Goal: Check status

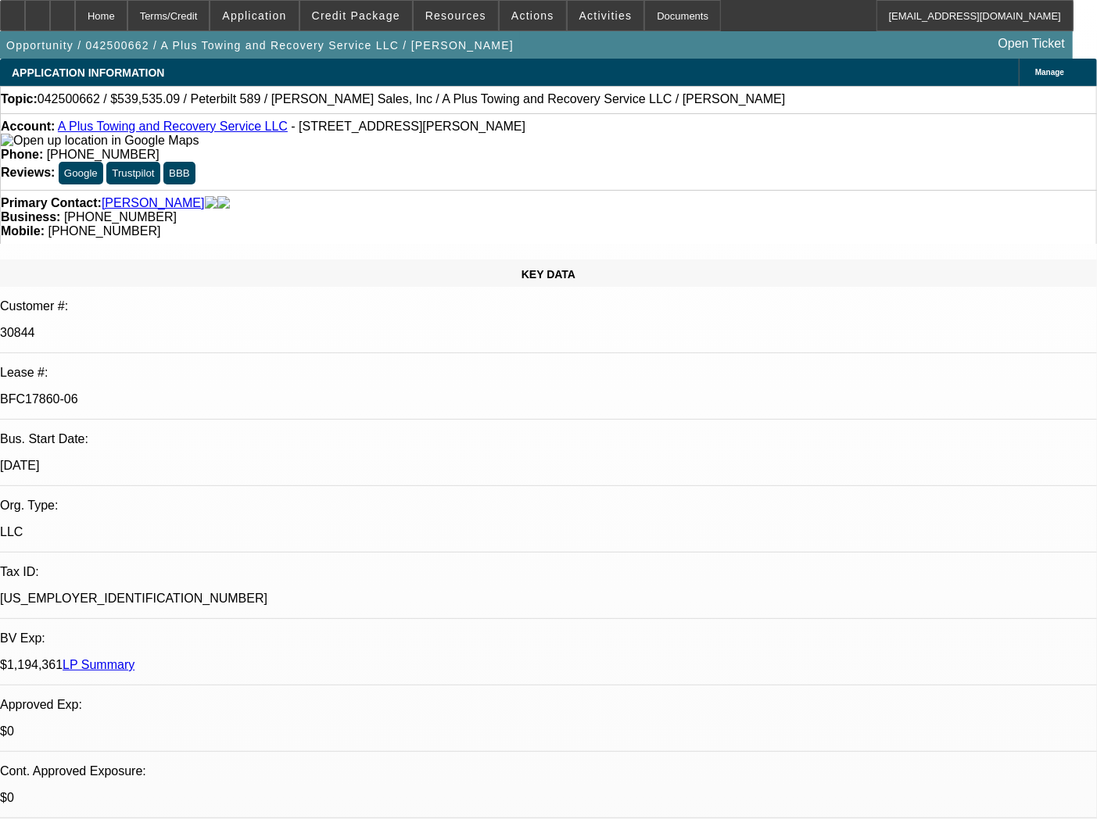
select select "0"
select select "2"
select select "0"
select select "6"
select select "0"
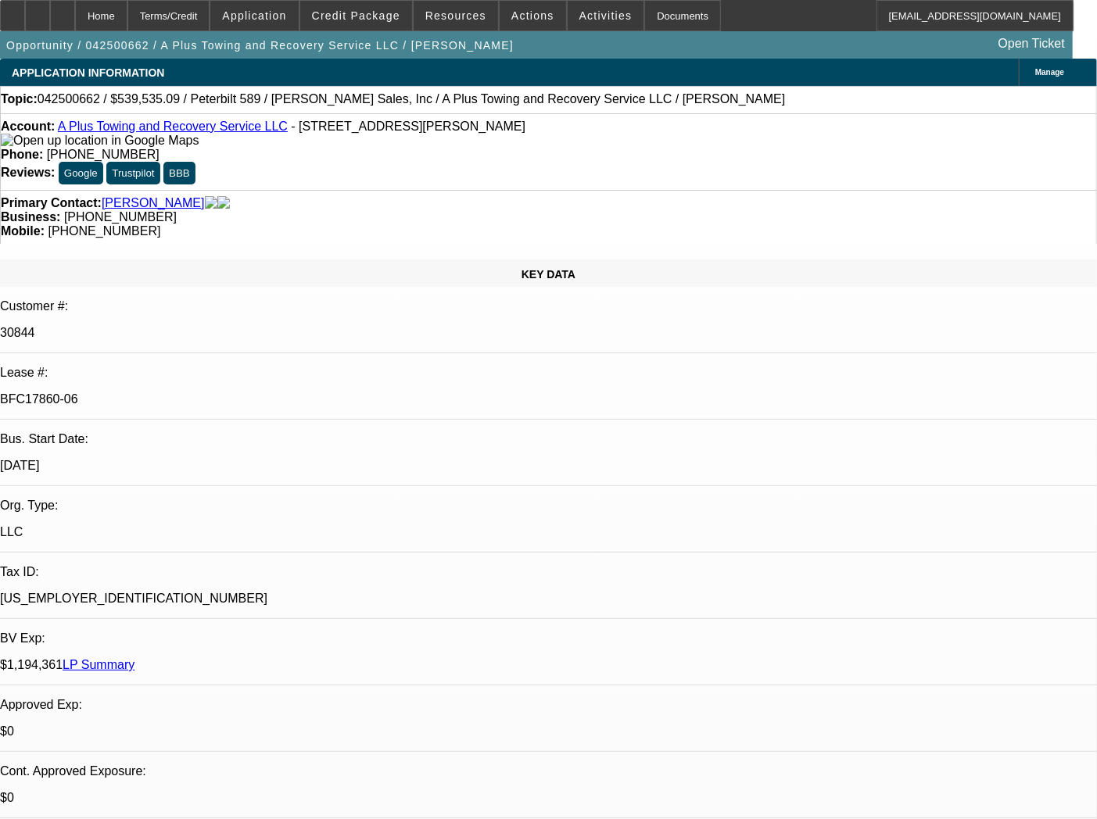
select select "2"
select select "0"
select select "6"
select select "0"
select select "2"
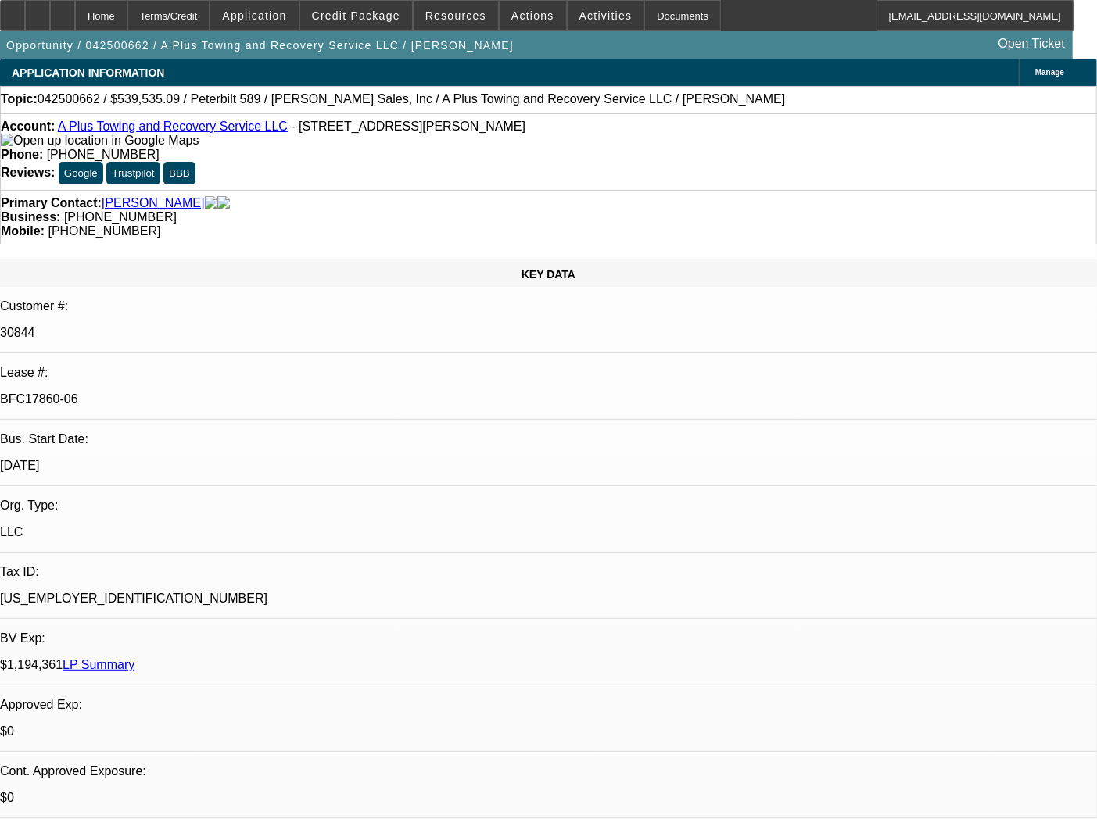
select select "0"
select select "6"
select select "0"
select select "2"
select select "0"
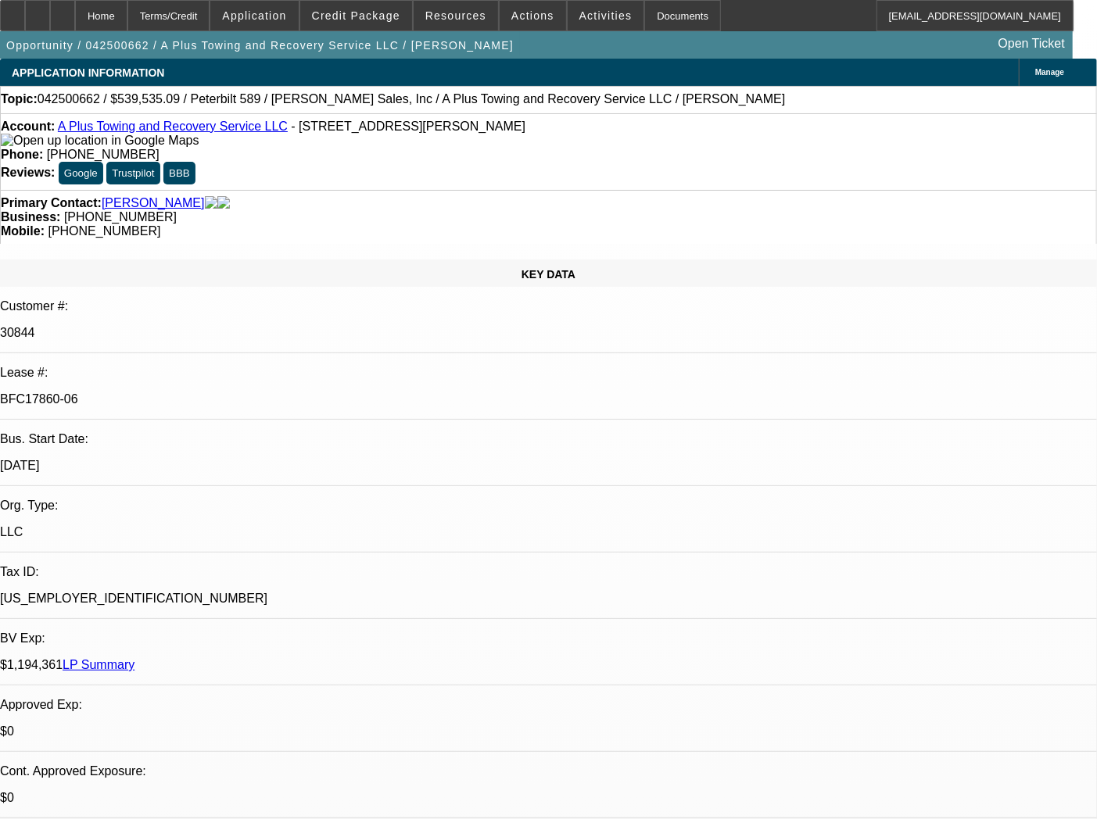
select select "6"
drag, startPoint x: 206, startPoint y: 277, endPoint x: 135, endPoint y: 279, distance: 70.4
click at [135, 393] on div "BFC17860-06" at bounding box center [548, 400] width 1097 height 14
copy p "BFC17860-06"
